Goal: Transaction & Acquisition: Purchase product/service

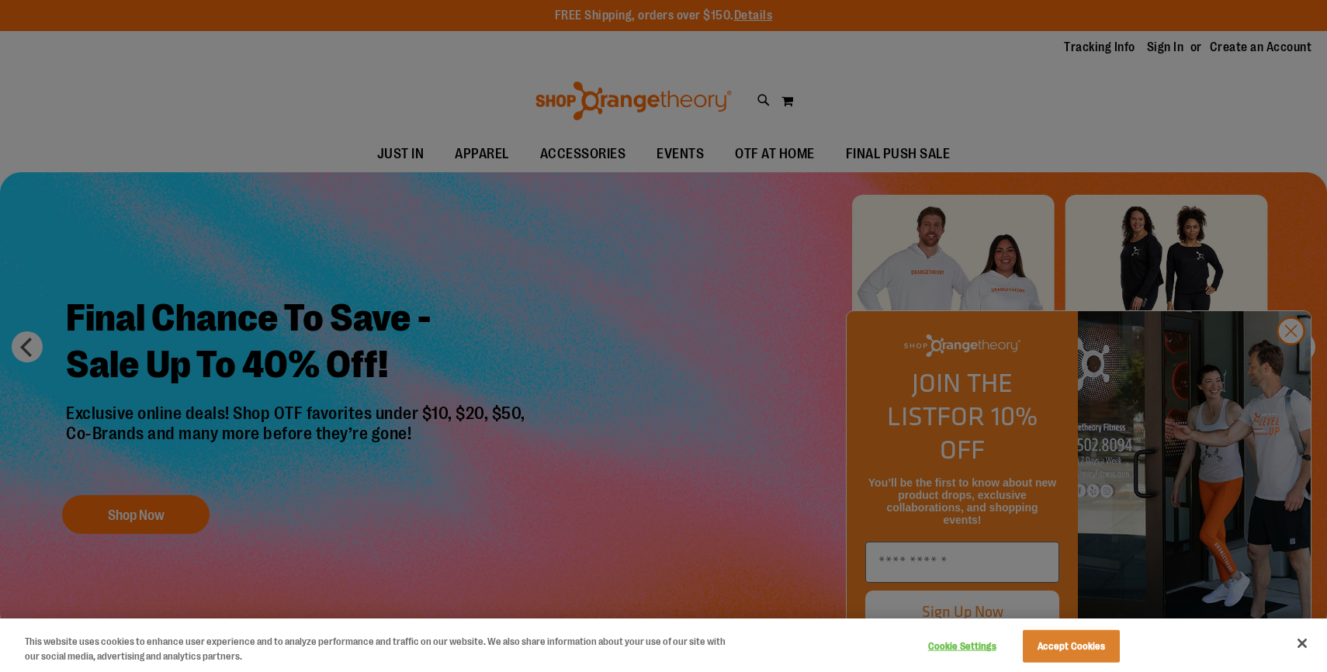
click at [314, 359] on div at bounding box center [663, 336] width 1327 height 672
click at [1303, 645] on button "Close" at bounding box center [1302, 643] width 34 height 34
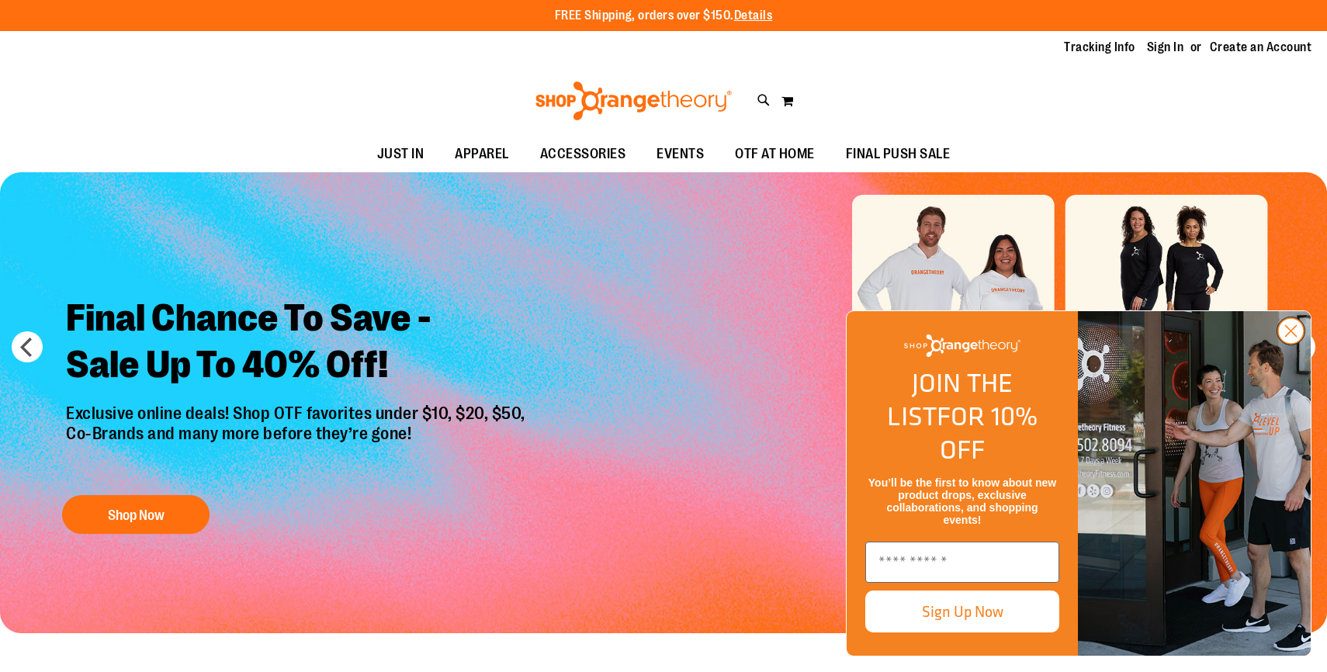
click at [1292, 344] on circle "Close dialog" at bounding box center [1291, 331] width 26 height 26
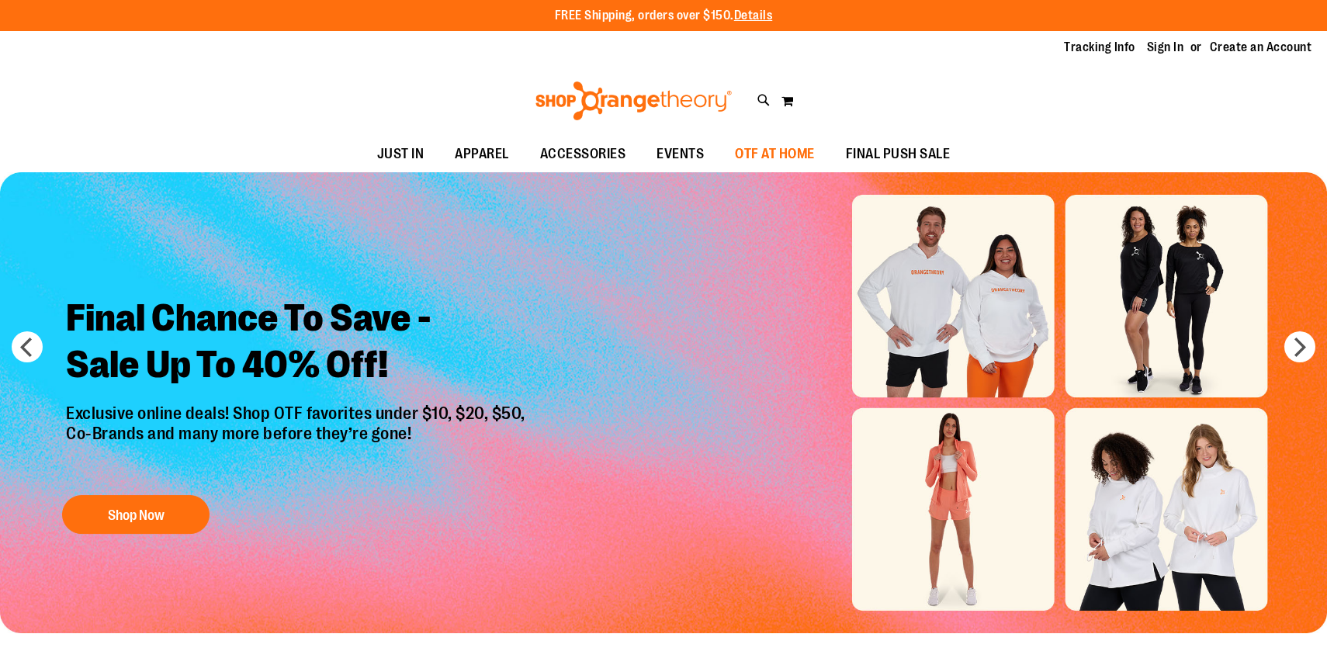
click at [784, 151] on span "OTF AT HOME" at bounding box center [775, 154] width 80 height 35
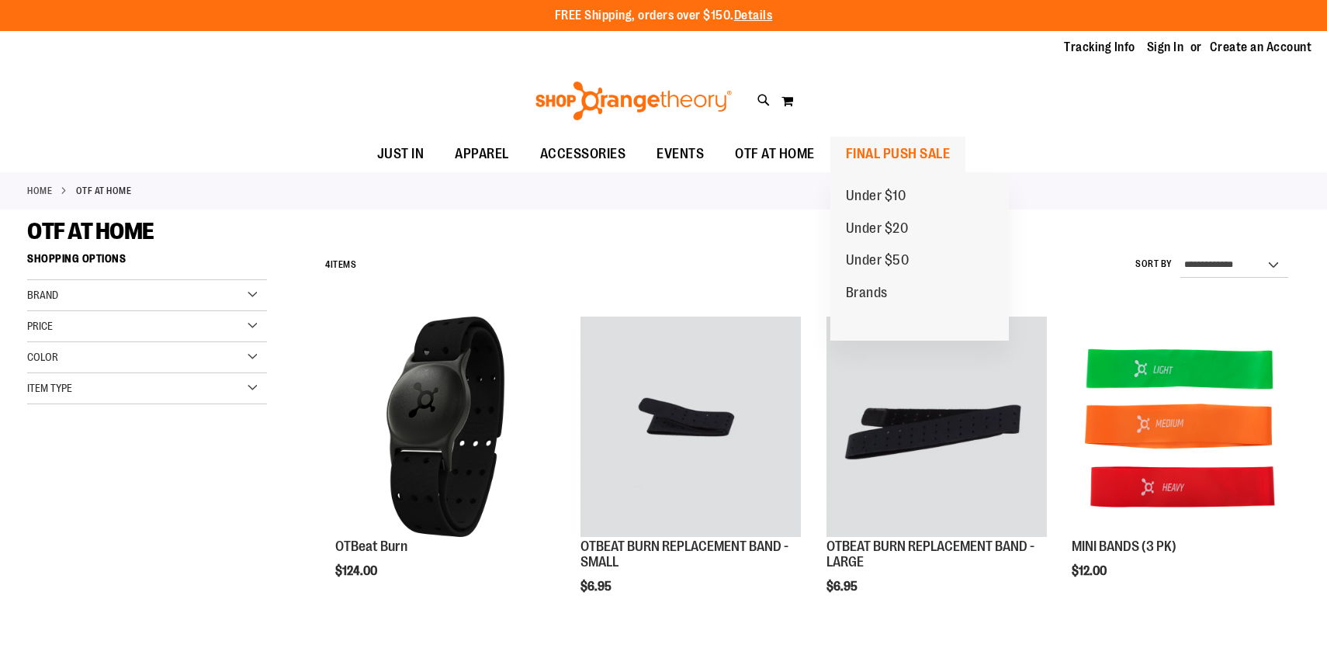
click at [875, 154] on span "FINAL PUSH SALE" at bounding box center [898, 154] width 105 height 35
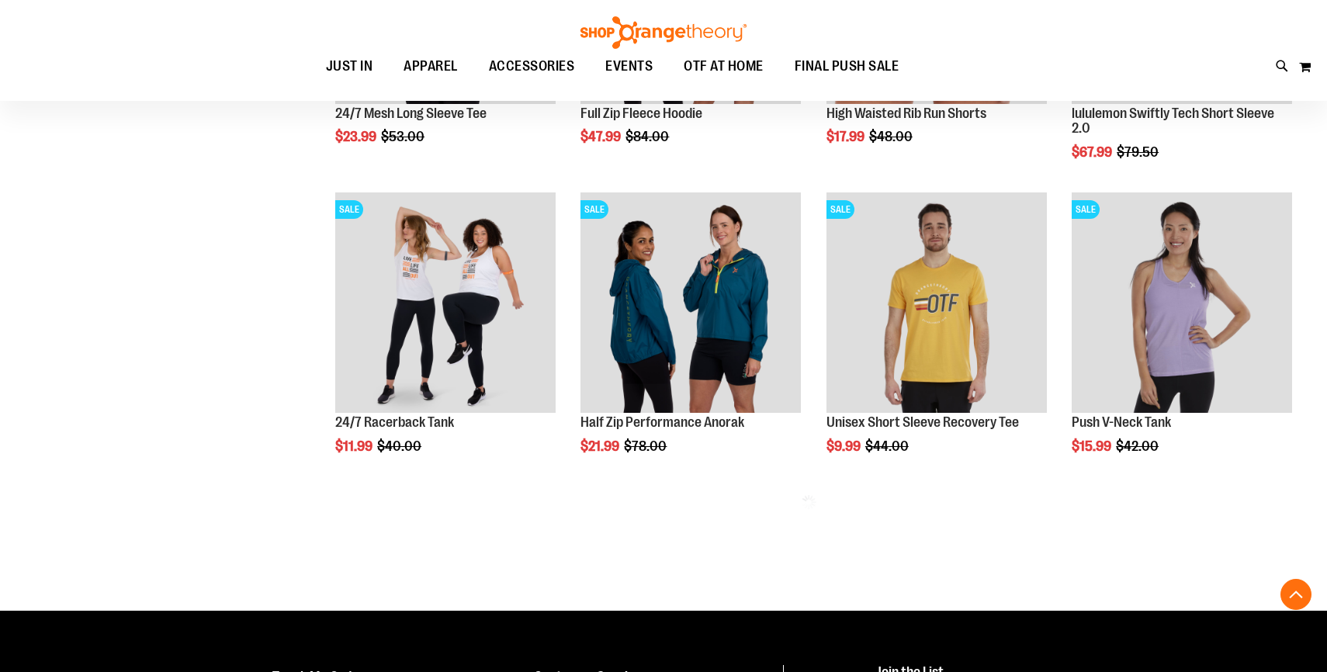
scroll to position [779, 0]
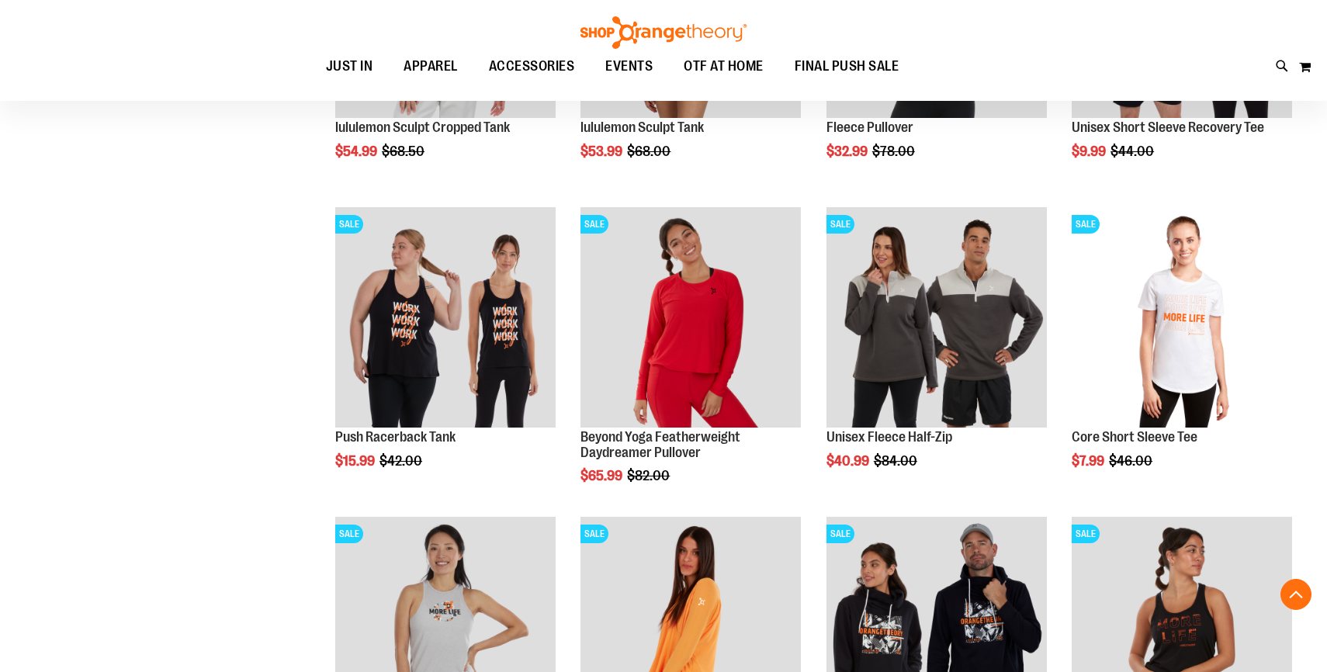
scroll to position [2273, 0]
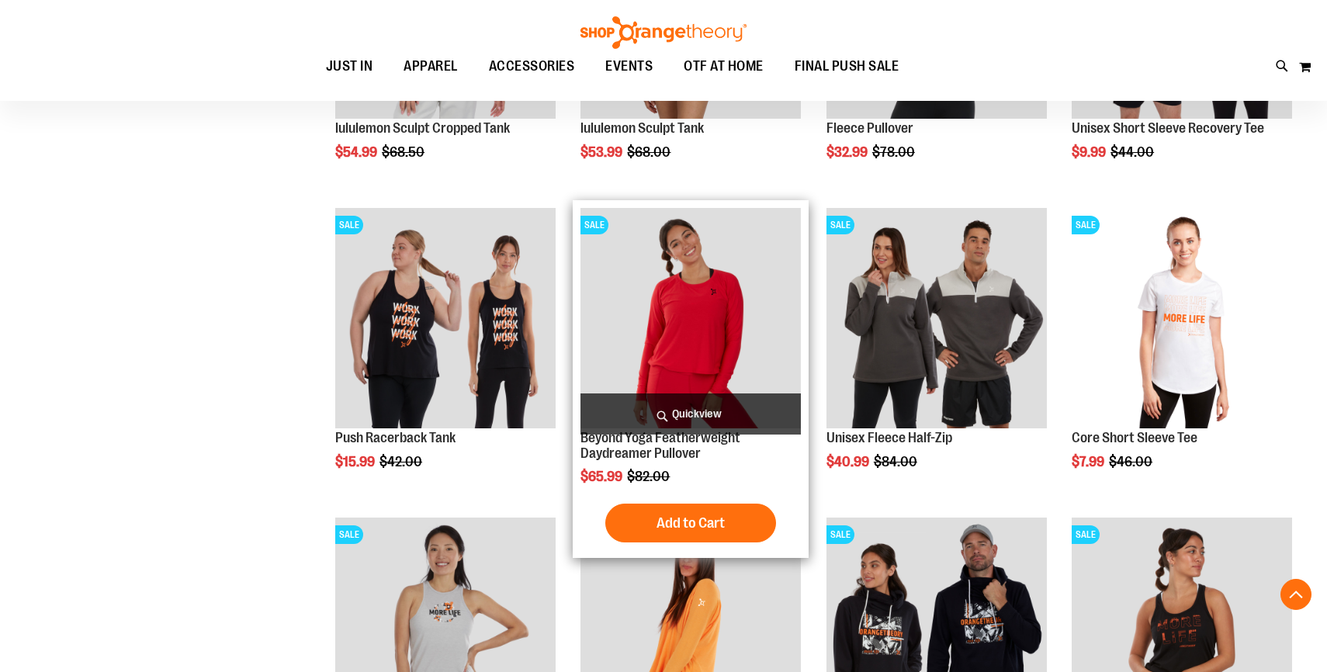
click at [667, 418] on span "Quickview" at bounding box center [691, 414] width 220 height 41
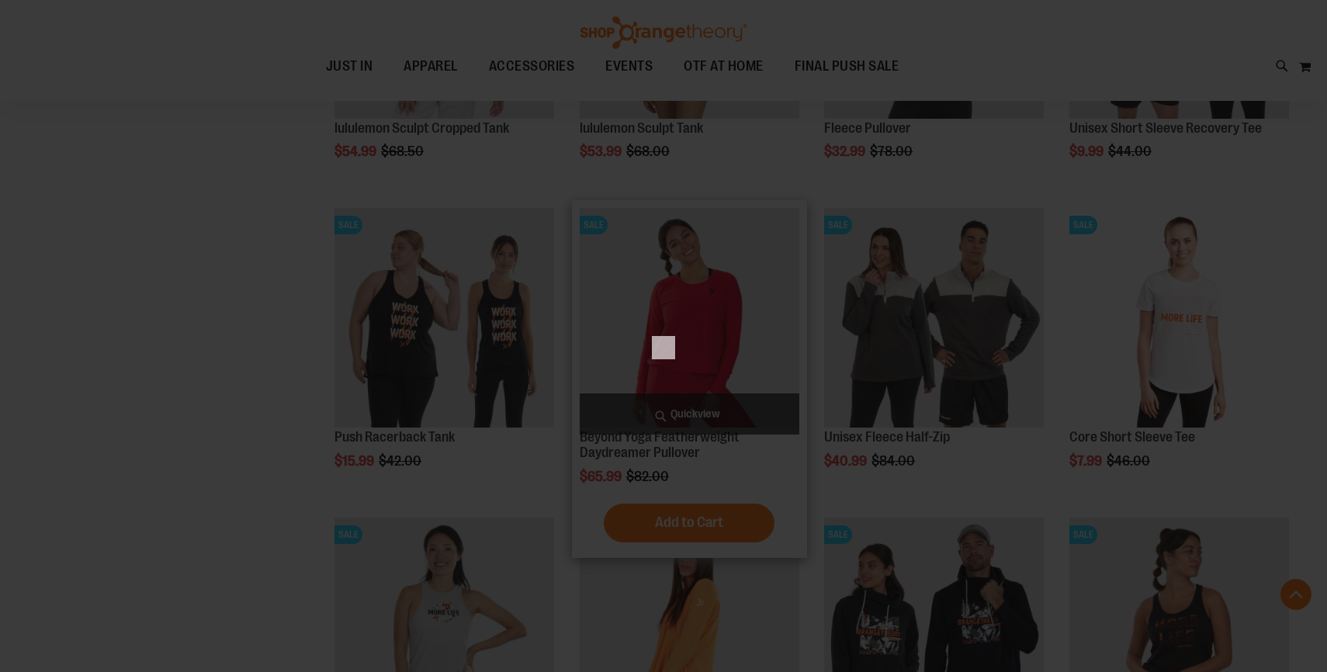
scroll to position [0, 0]
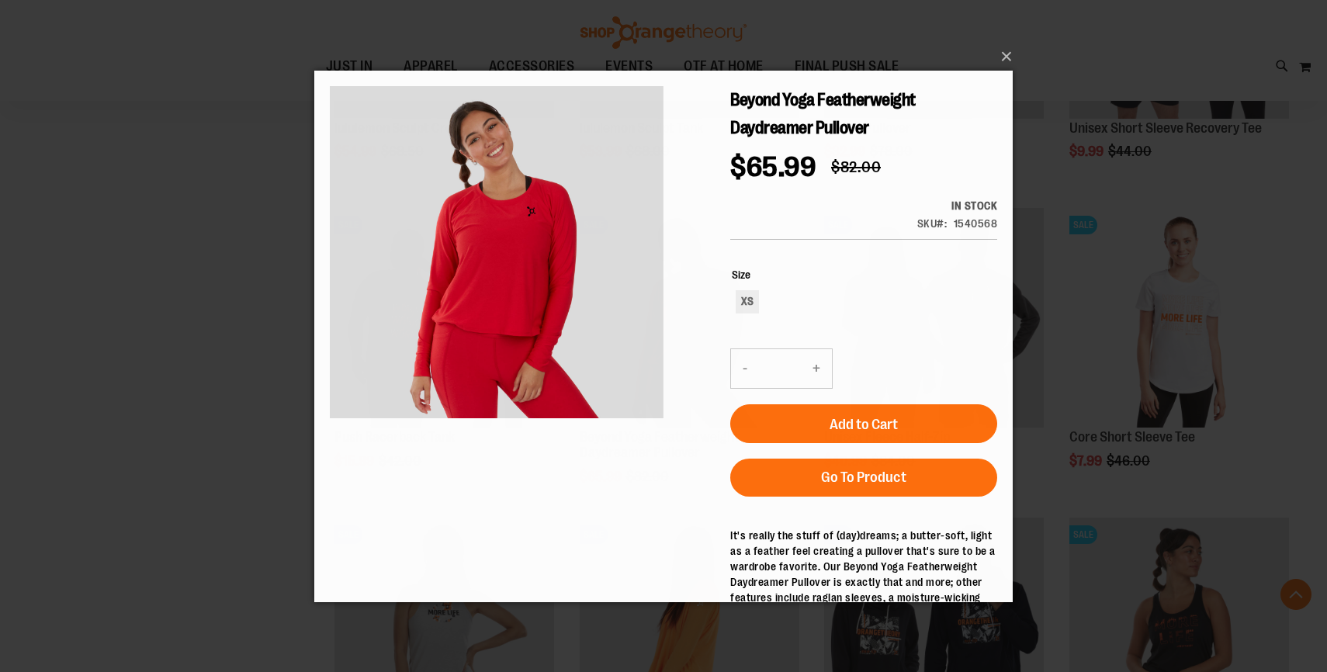
click at [203, 391] on div "×" at bounding box center [663, 336] width 1327 height 672
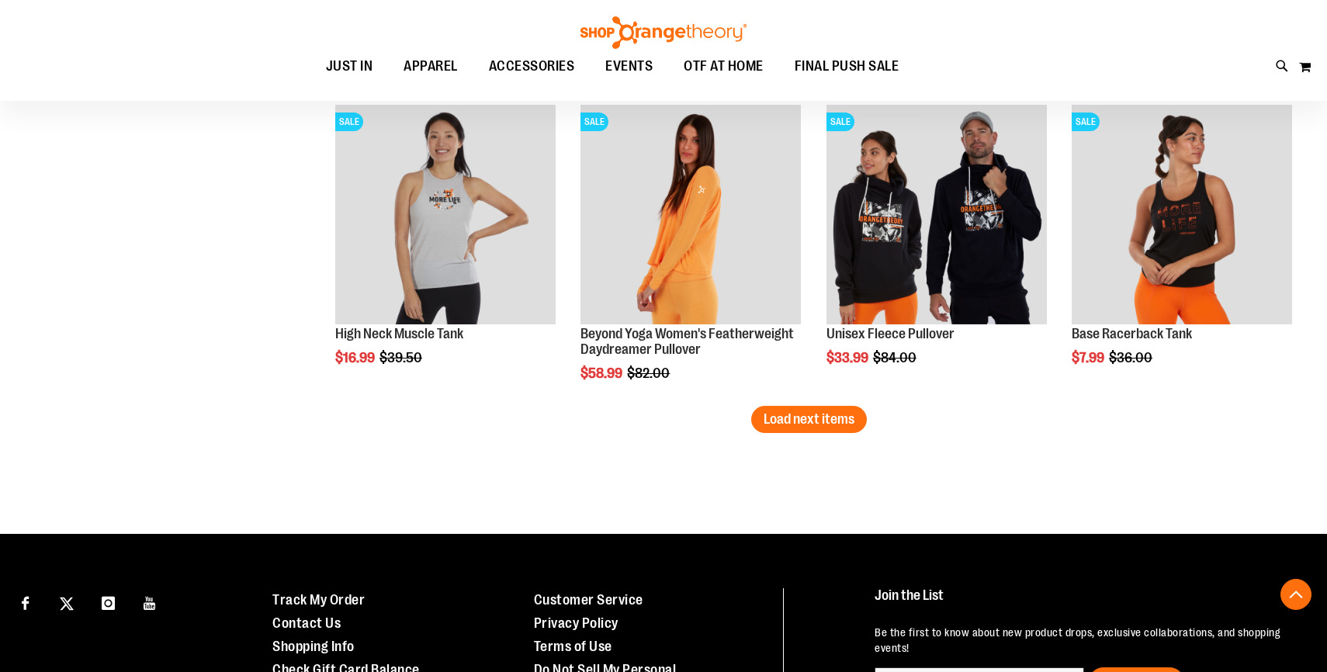
scroll to position [2695, 0]
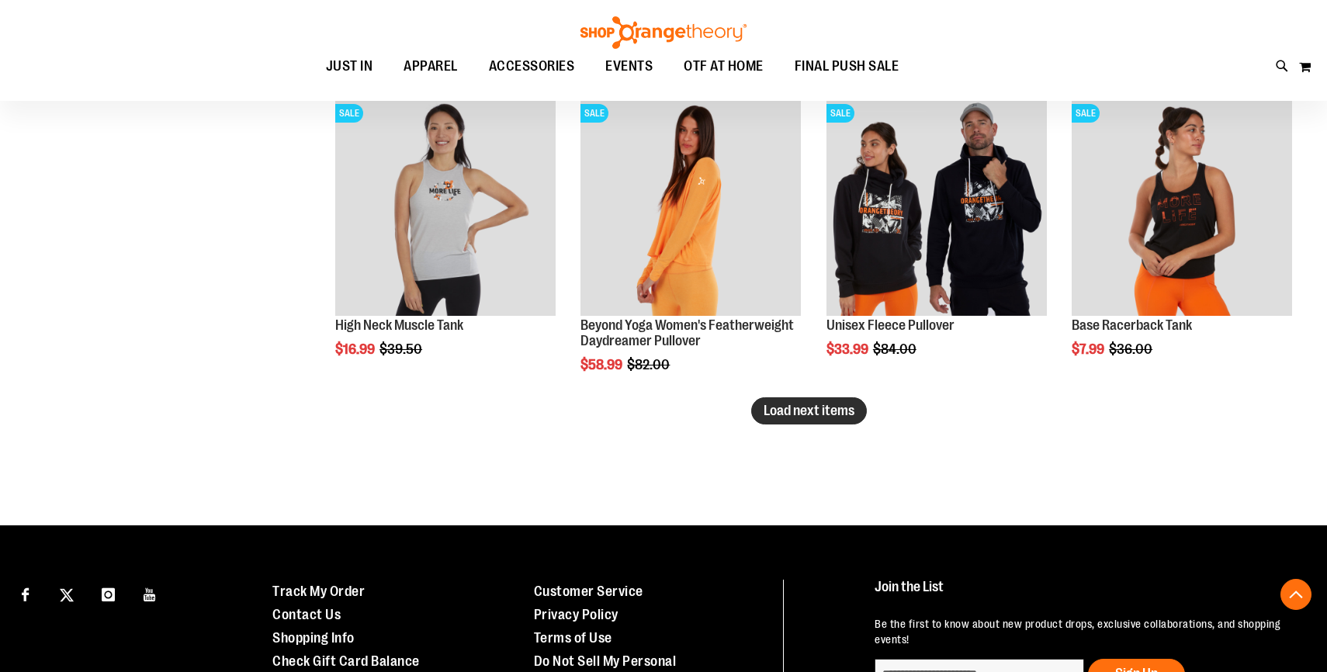
click at [831, 411] on span "Load next items" at bounding box center [809, 411] width 91 height 16
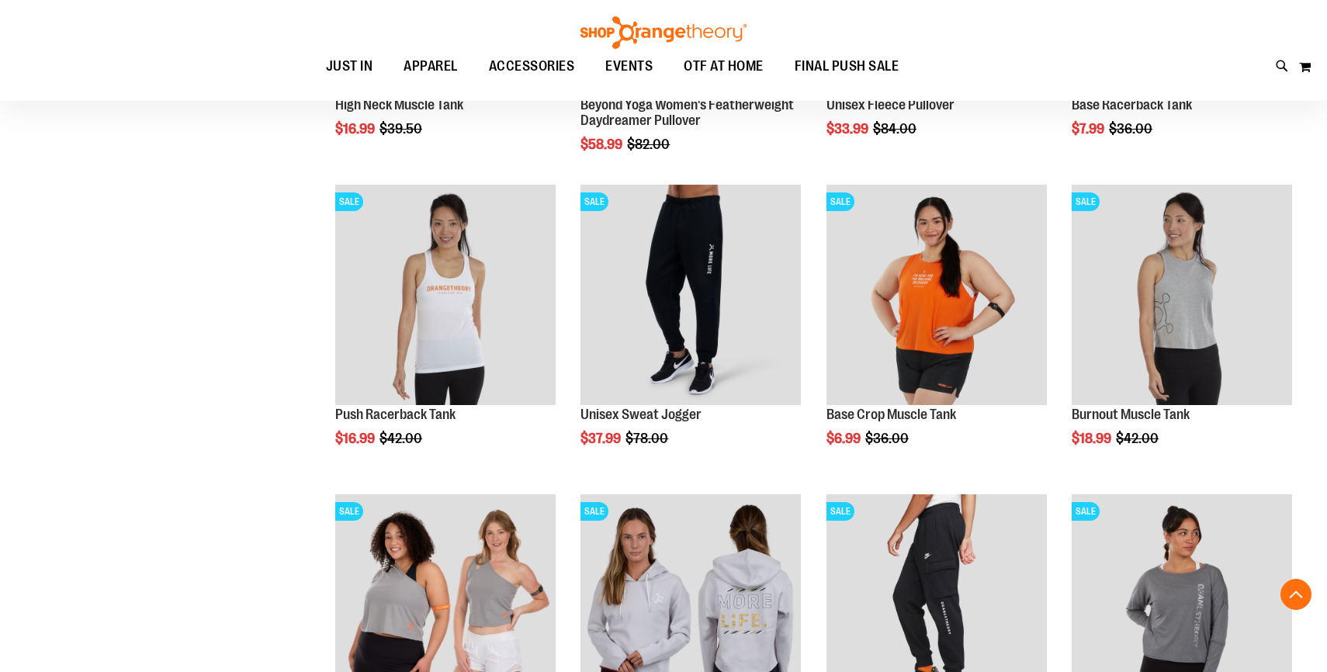
scroll to position [2967, 0]
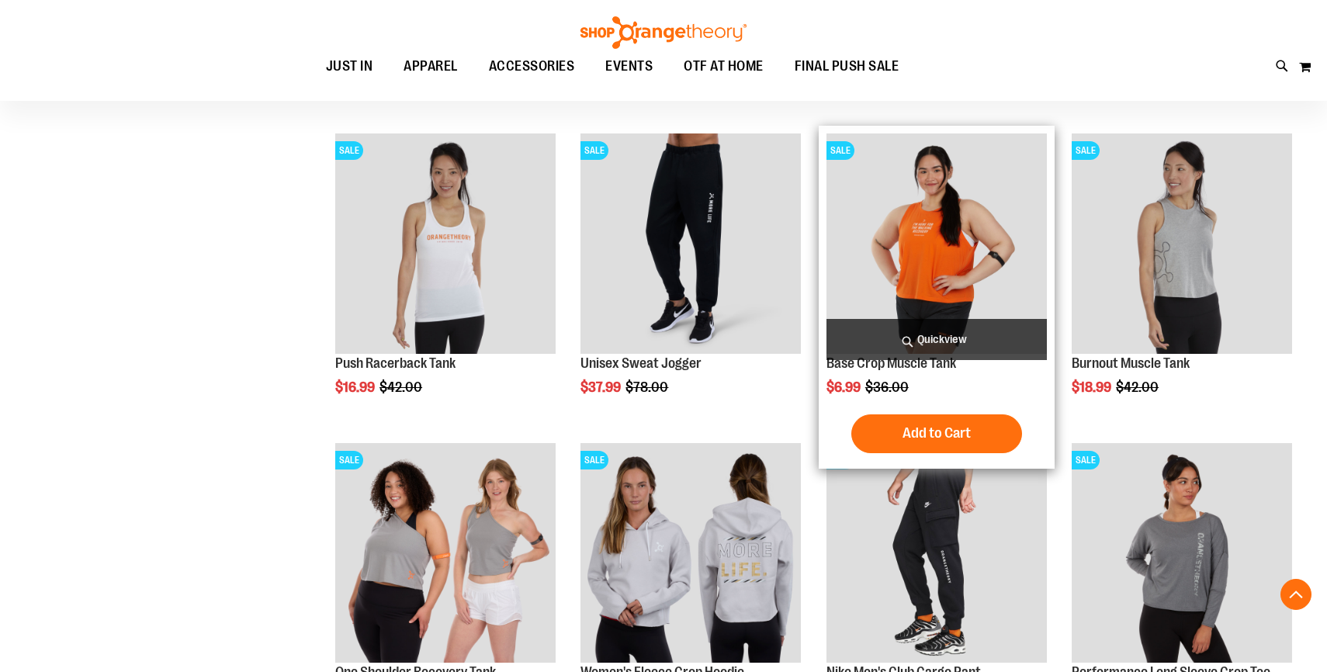
click at [899, 334] on span "Quickview" at bounding box center [937, 339] width 220 height 41
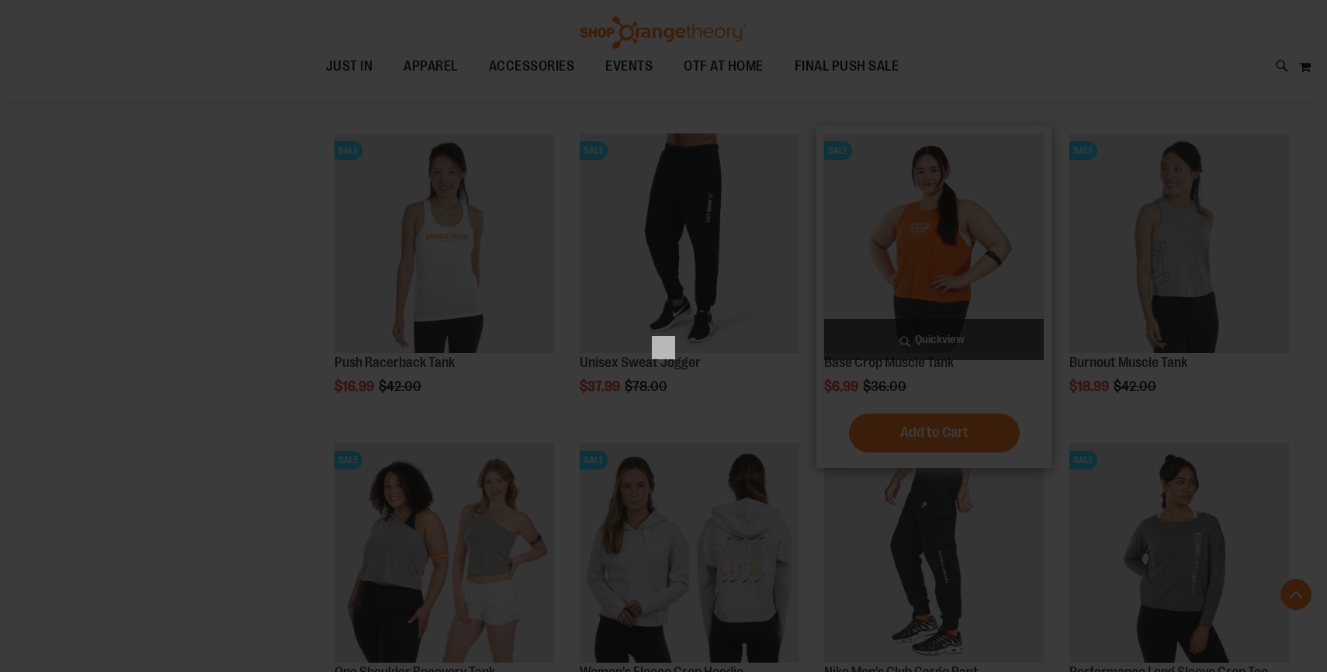
scroll to position [0, 0]
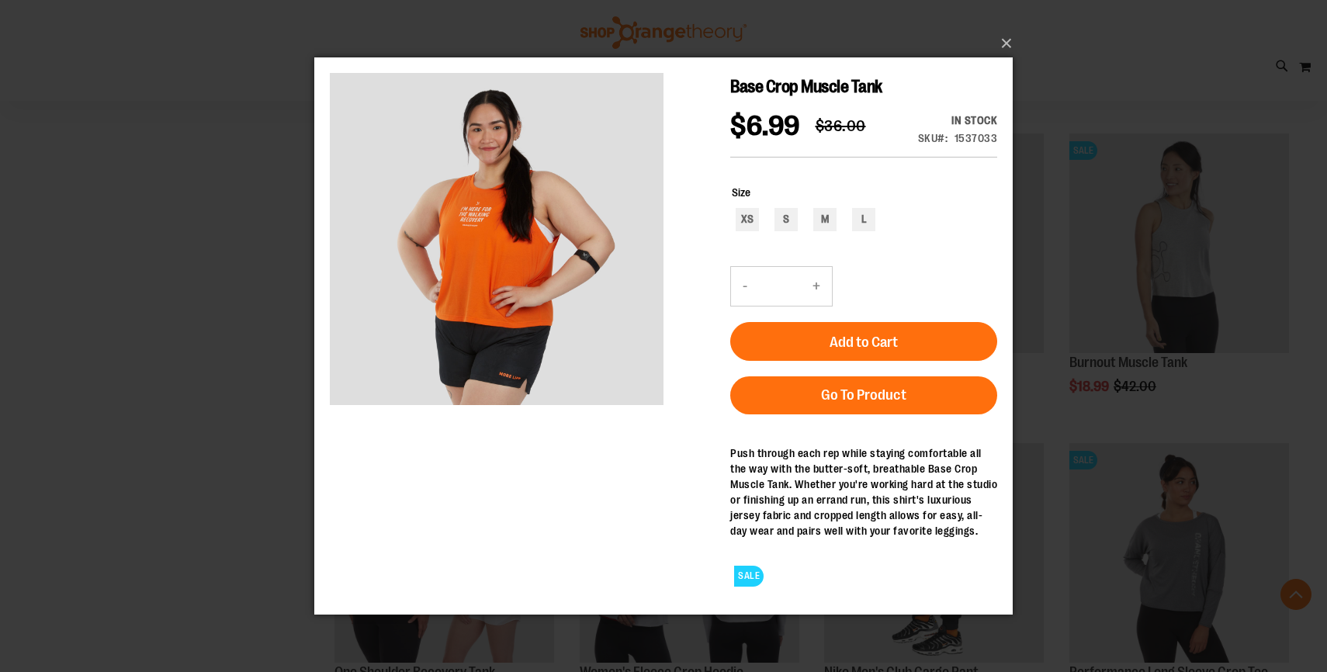
click at [140, 344] on div "×" at bounding box center [663, 336] width 1327 height 672
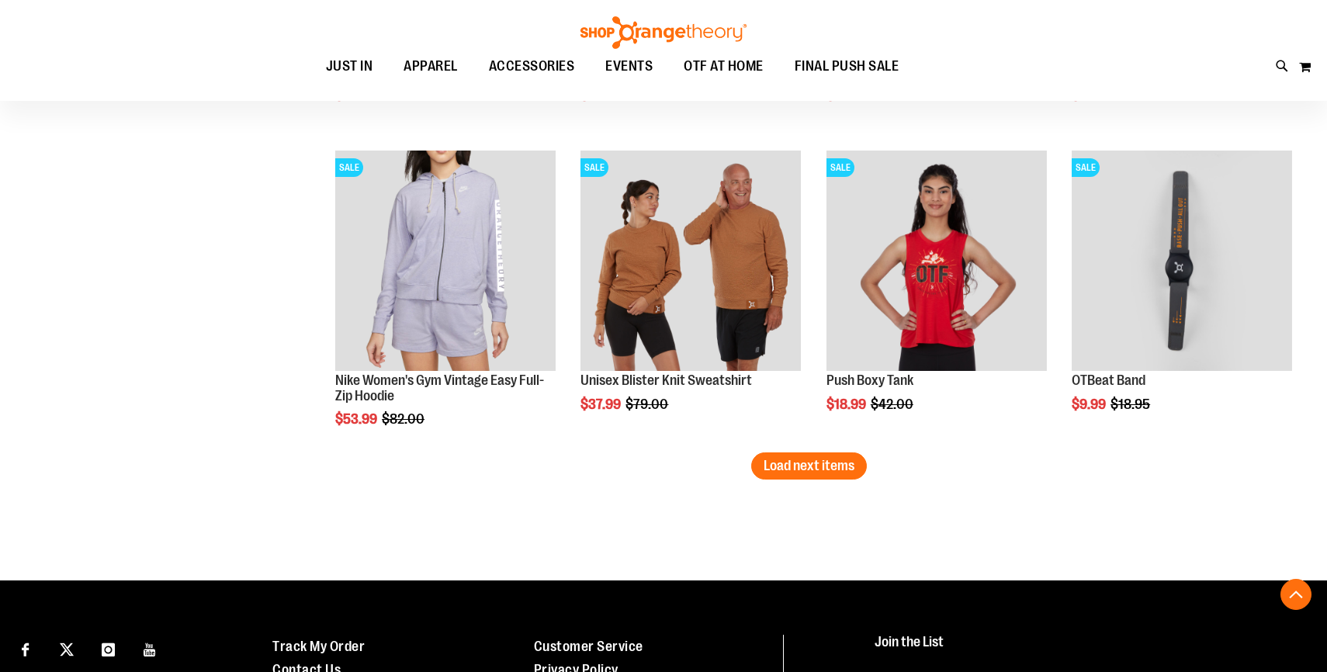
scroll to position [3569, 0]
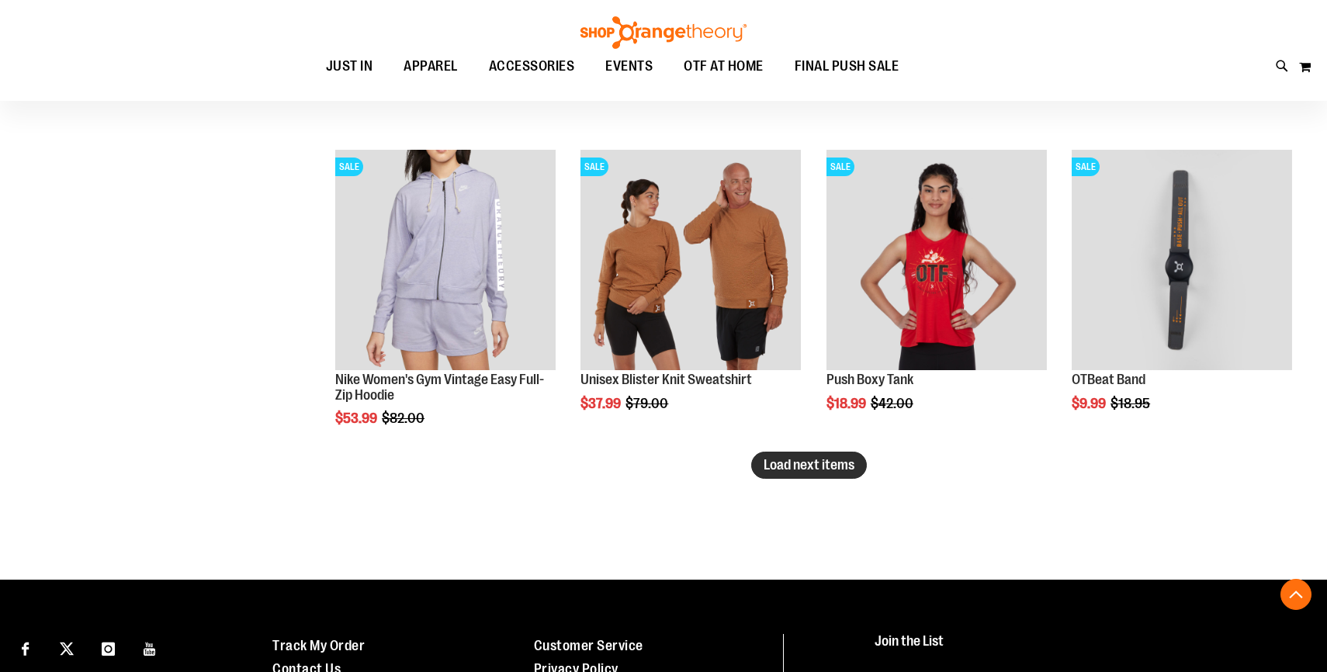
click at [796, 460] on span "Load next items" at bounding box center [809, 465] width 91 height 16
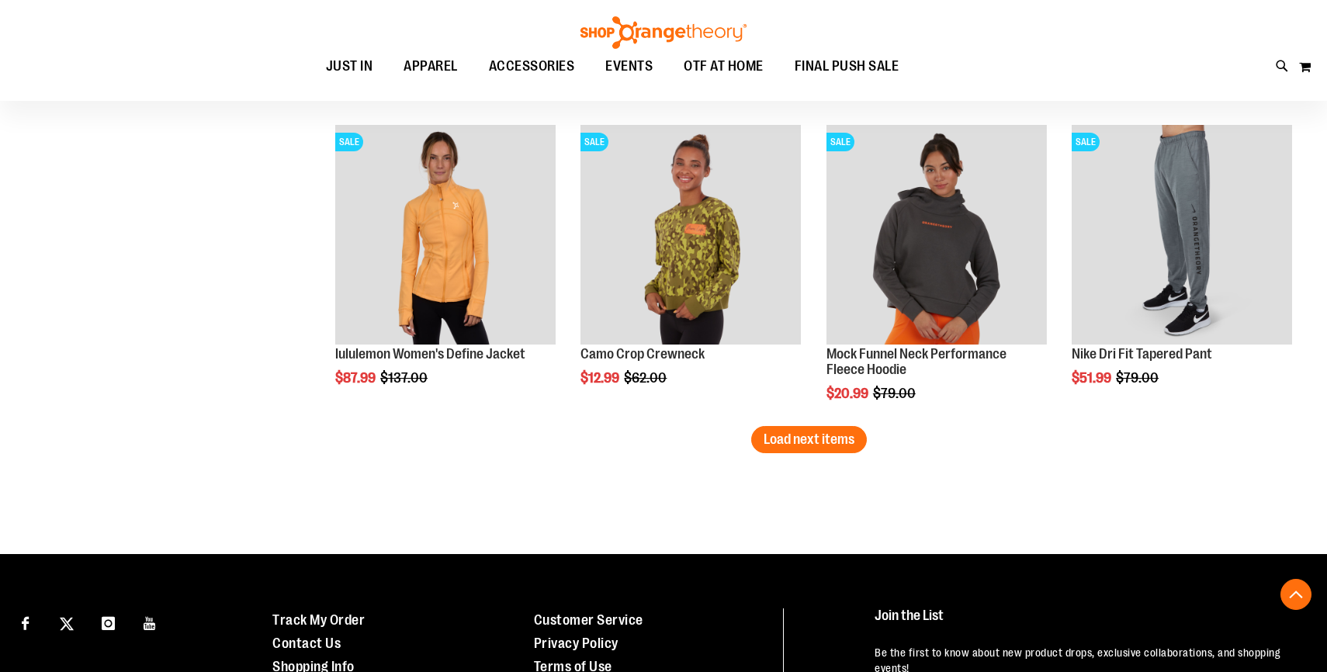
scroll to position [4581, 0]
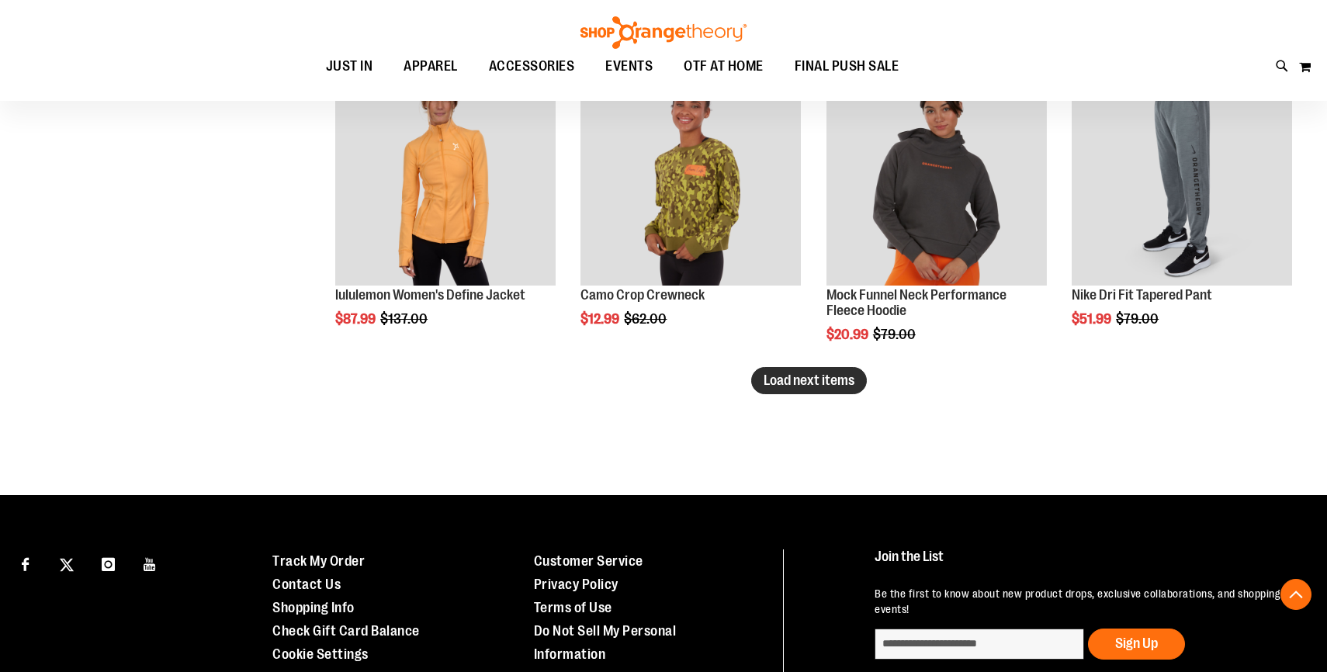
click at [806, 380] on span "Load next items" at bounding box center [809, 381] width 91 height 16
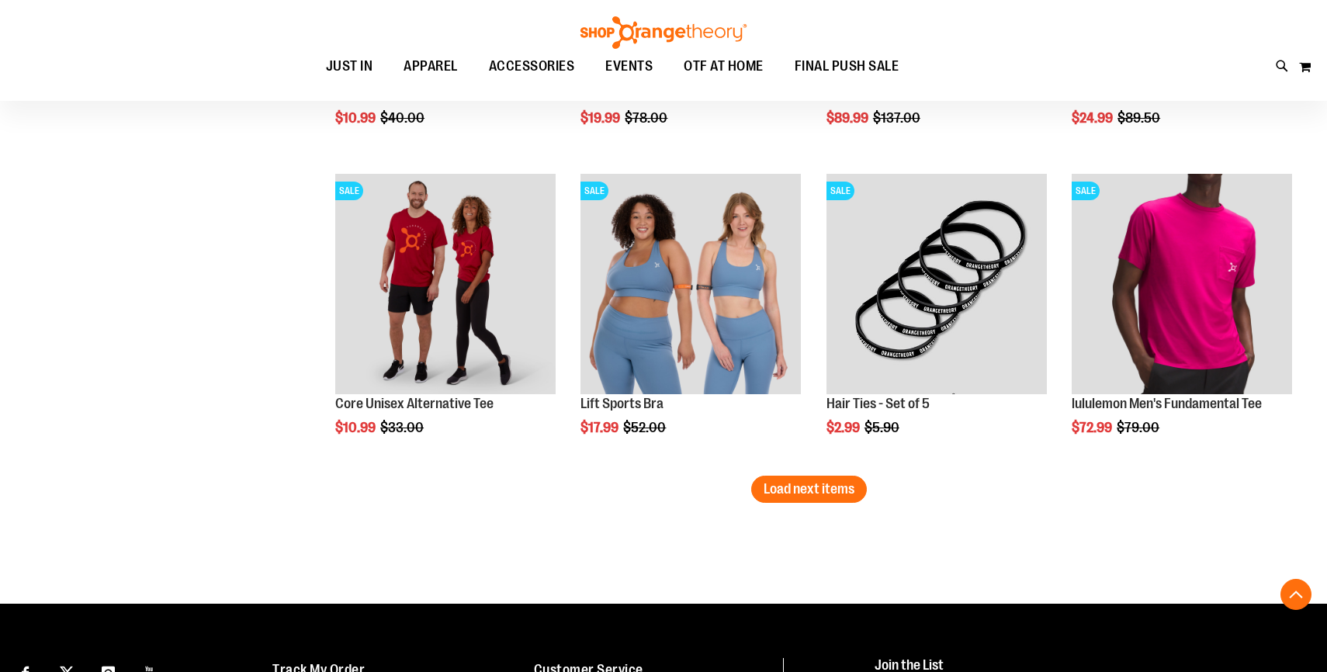
scroll to position [5403, 0]
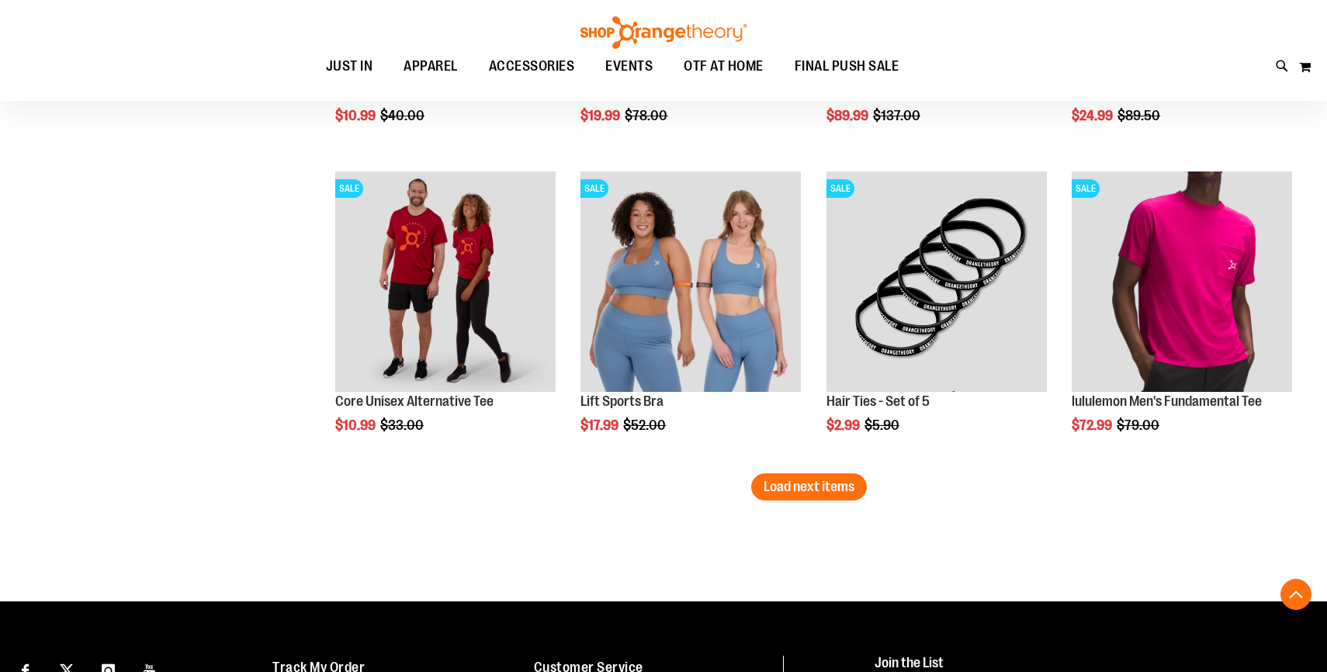
click at [775, 494] on span "Load next items" at bounding box center [809, 487] width 91 height 16
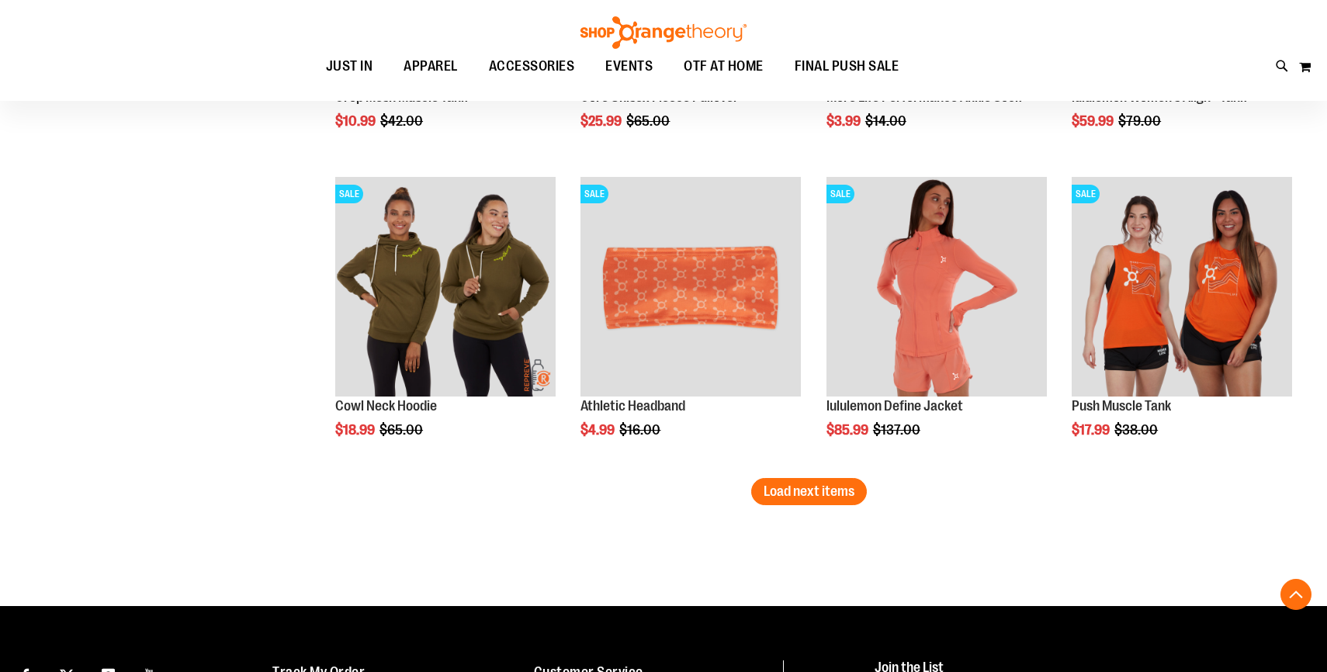
scroll to position [6329, 0]
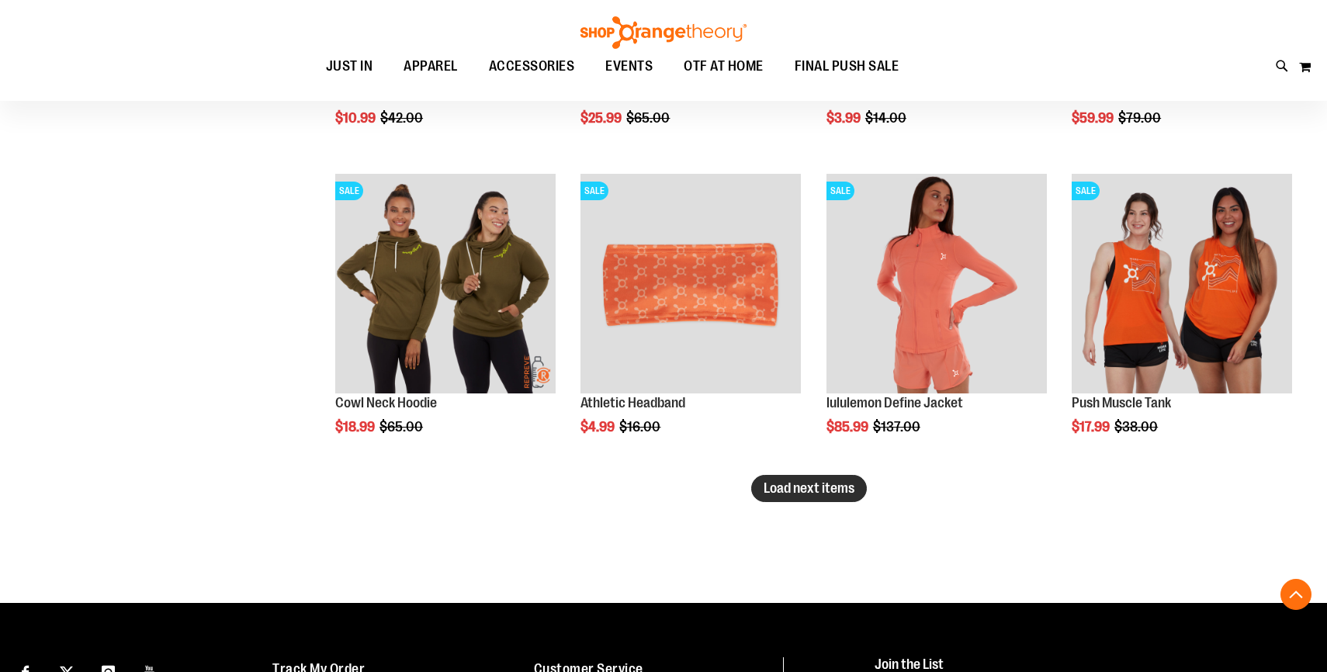
click at [800, 480] on button "Load next items" at bounding box center [809, 488] width 116 height 27
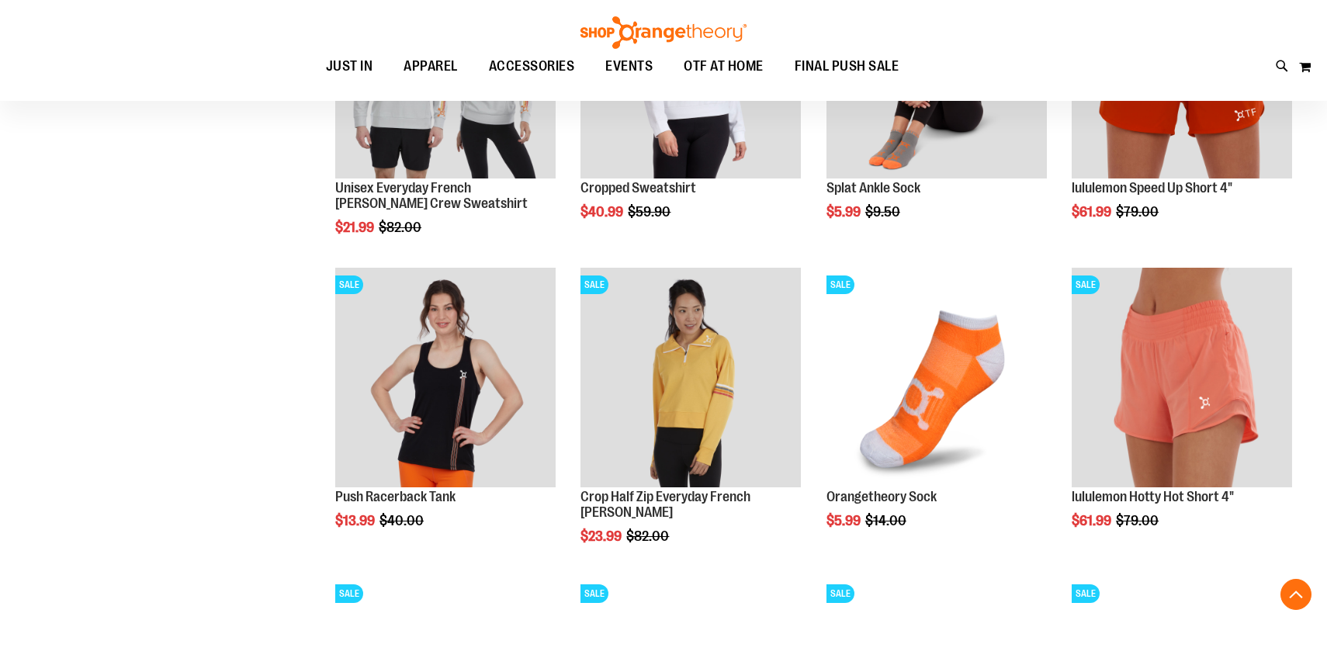
scroll to position [6853, 0]
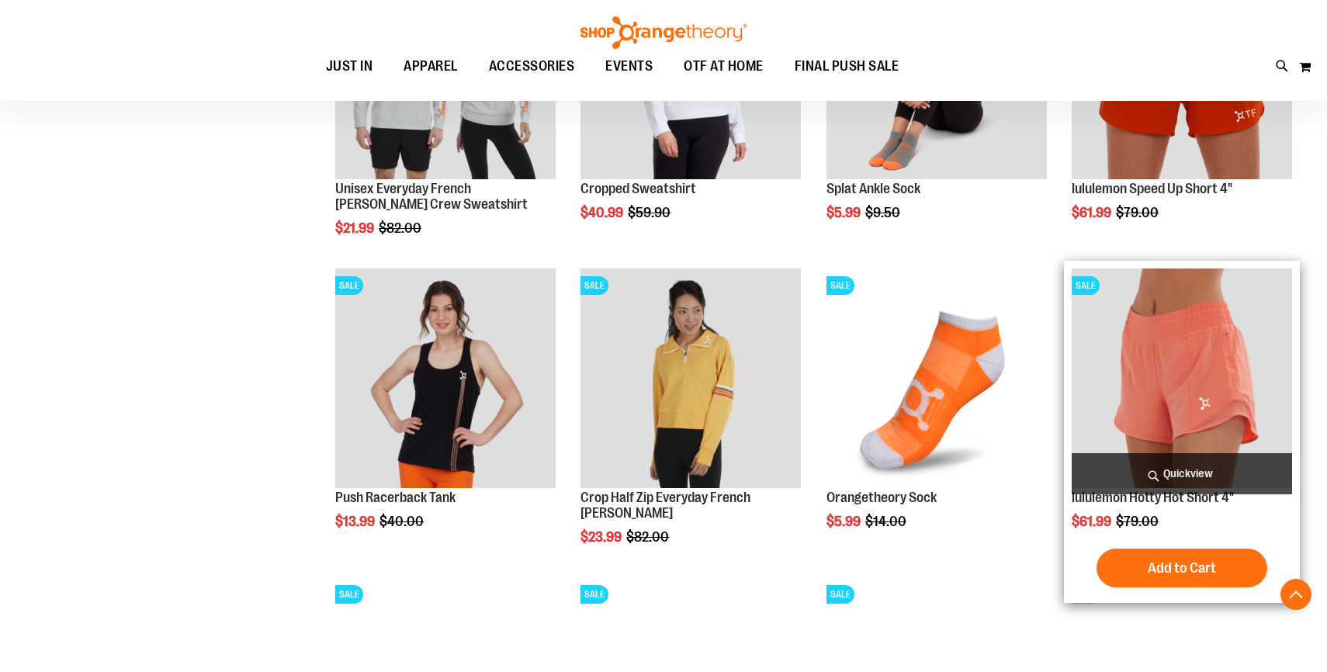
click at [1167, 475] on span "Quickview" at bounding box center [1182, 473] width 220 height 41
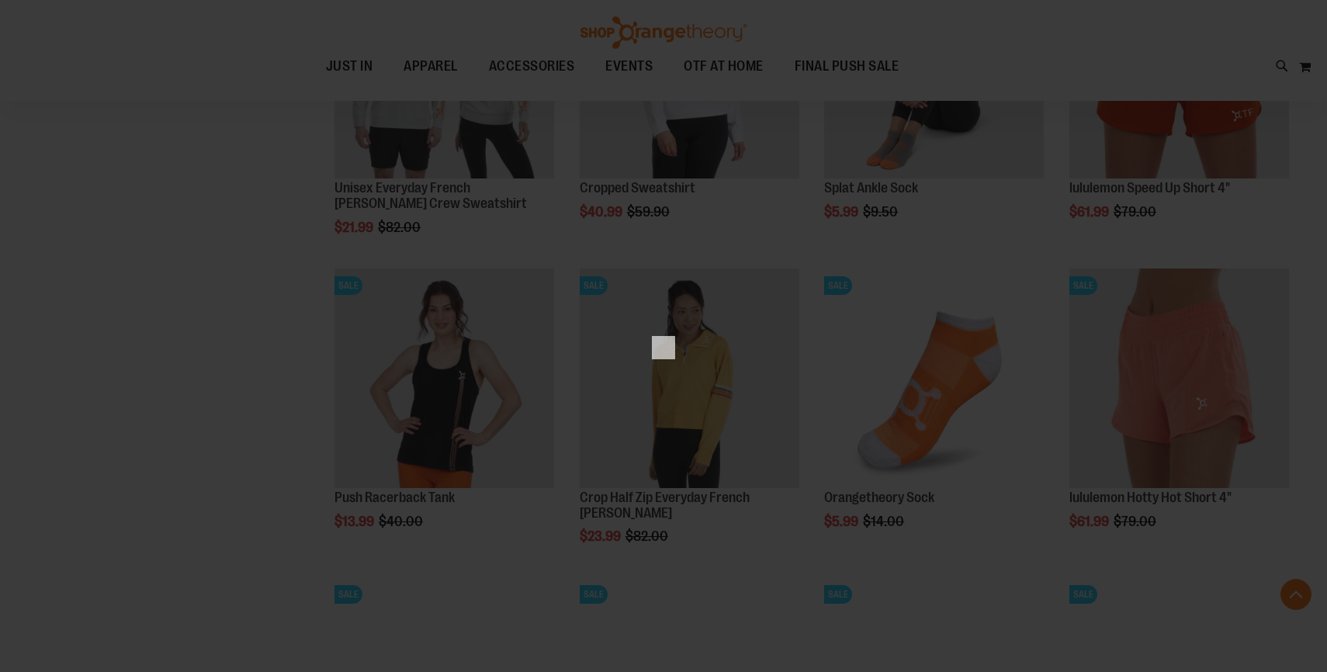
scroll to position [0, 0]
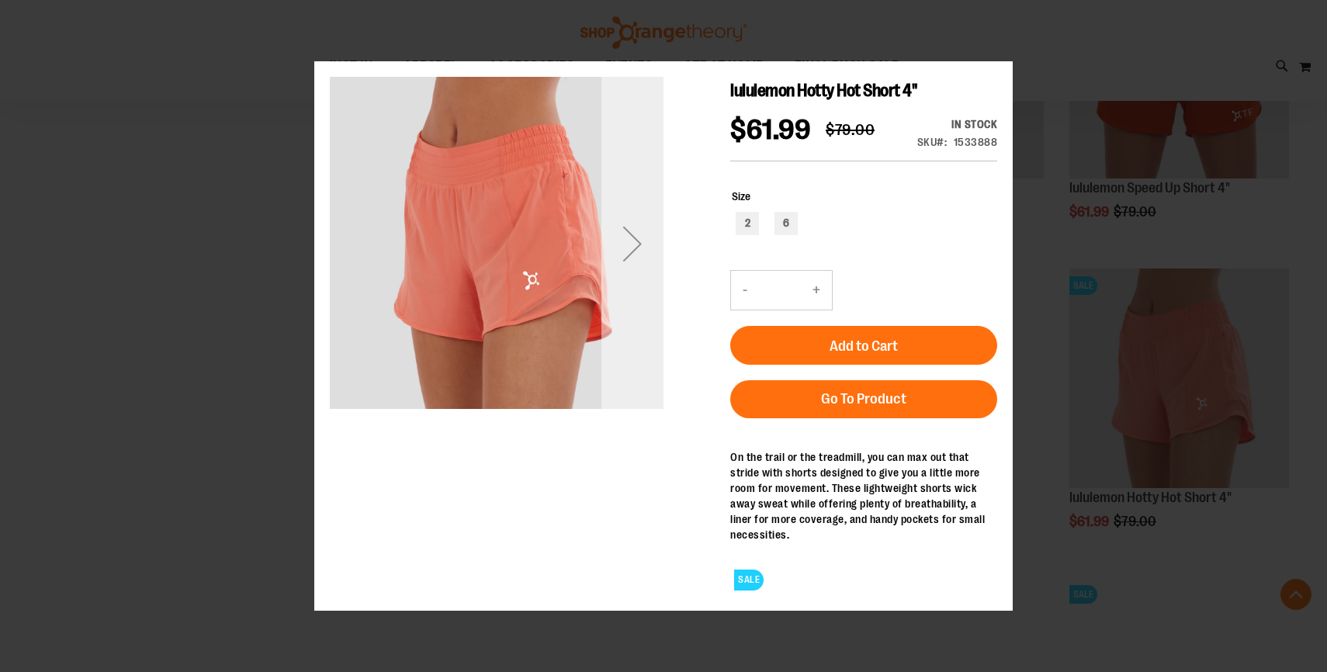
click at [633, 286] on div "Next" at bounding box center [633, 244] width 62 height 334
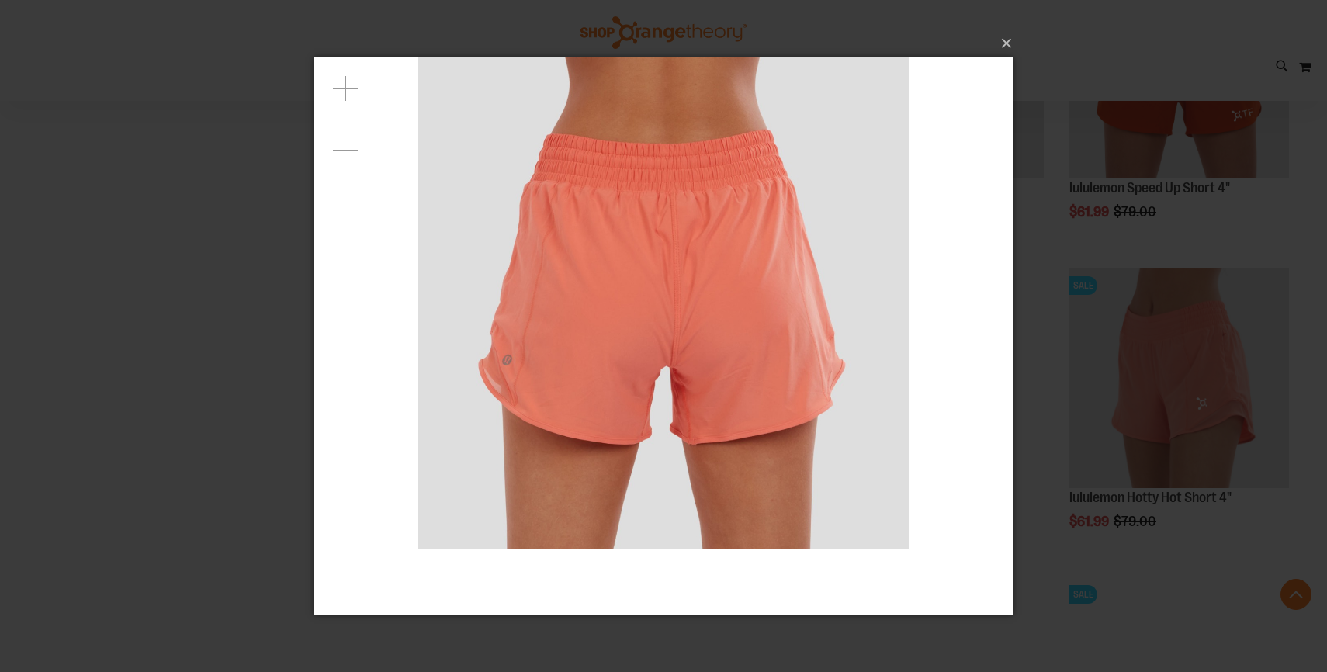
click at [158, 298] on div "×" at bounding box center [663, 336] width 1327 height 672
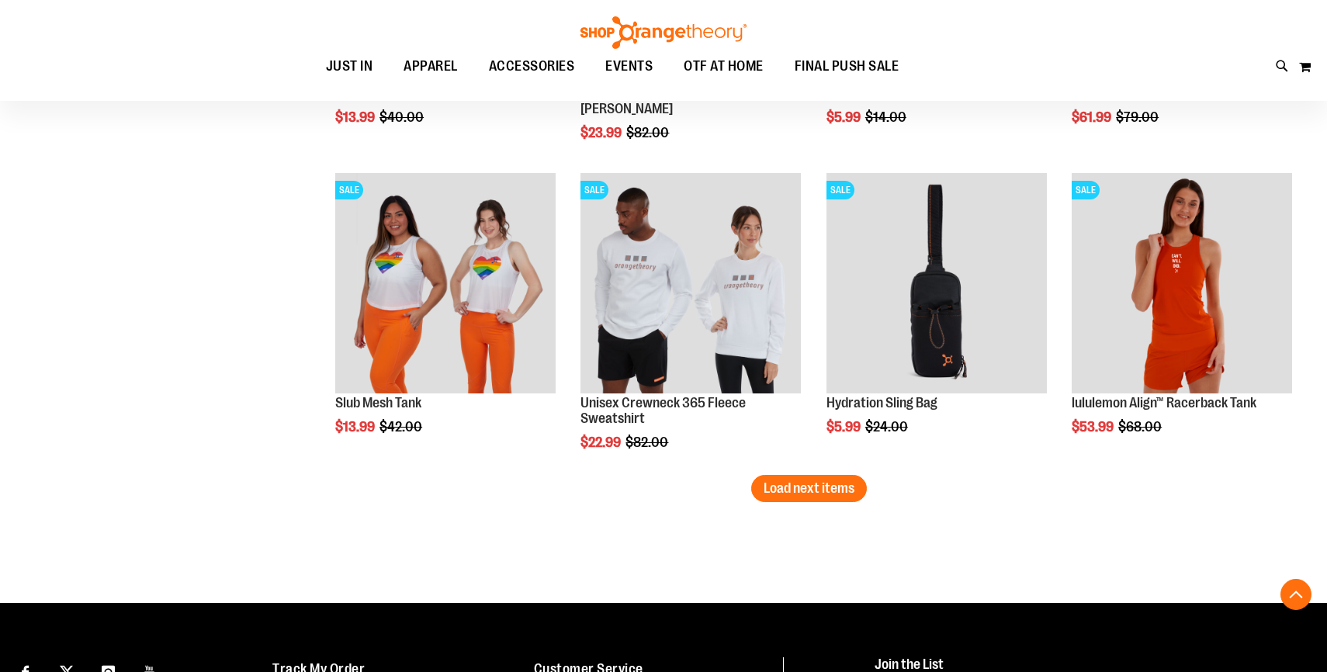
scroll to position [7261, 0]
